Goal: Transaction & Acquisition: Purchase product/service

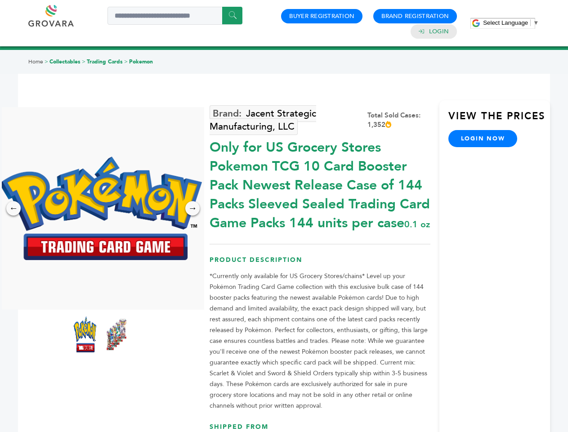
click at [511, 22] on span "Select Language" at bounding box center [505, 22] width 45 height 7
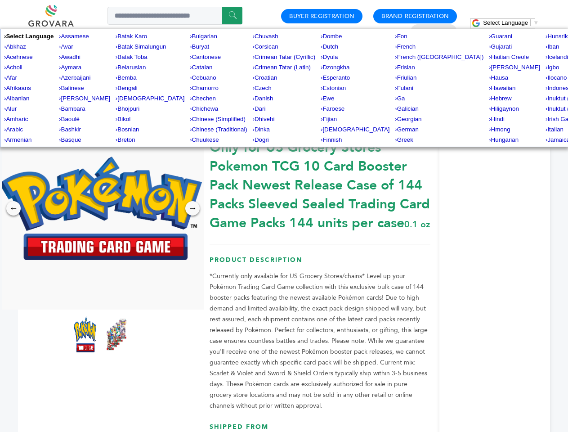
click at [101, 208] on img at bounding box center [101, 208] width 202 height 103
click at [0, 0] on div "×" at bounding box center [0, 0] width 0 height 0
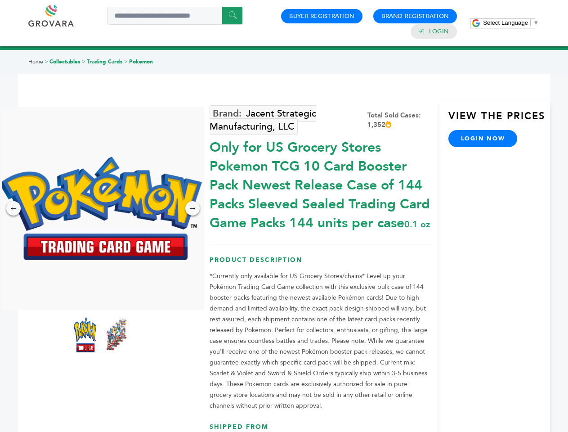
click at [193, 208] on div "→" at bounding box center [192, 208] width 14 height 14
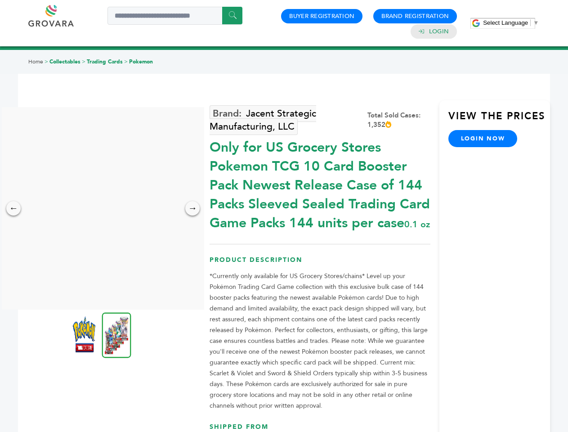
click at [85, 334] on img at bounding box center [84, 334] width 22 height 36
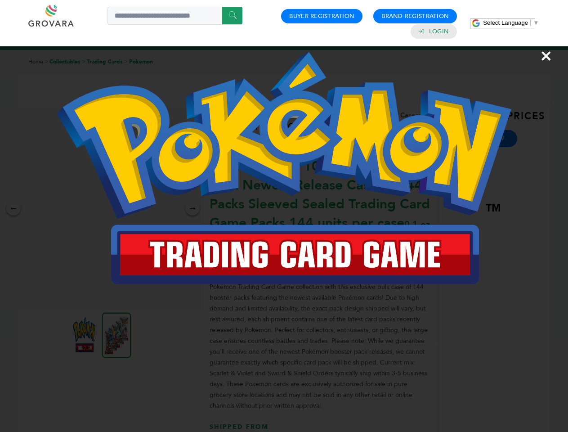
click at [117, 334] on div "×" at bounding box center [284, 216] width 568 height 432
